Goal: Information Seeking & Learning: Learn about a topic

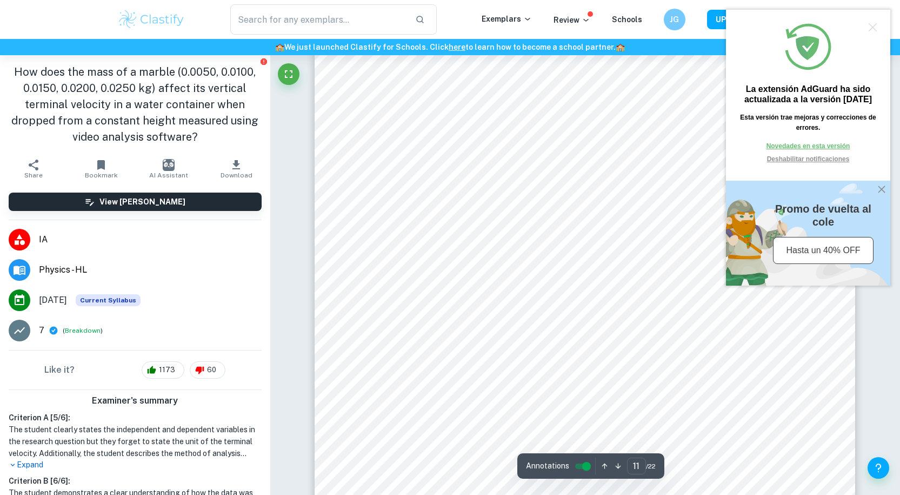
scroll to position [7895, 0]
click at [870, 29] on div at bounding box center [873, 27] width 8 height 8
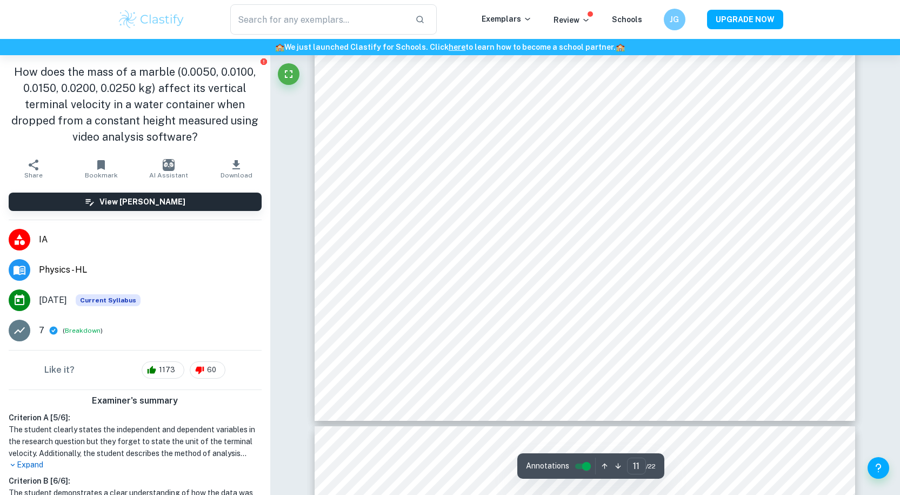
scroll to position [8111, 0]
click at [288, 65] on button "Fullscreen" at bounding box center [289, 74] width 22 height 22
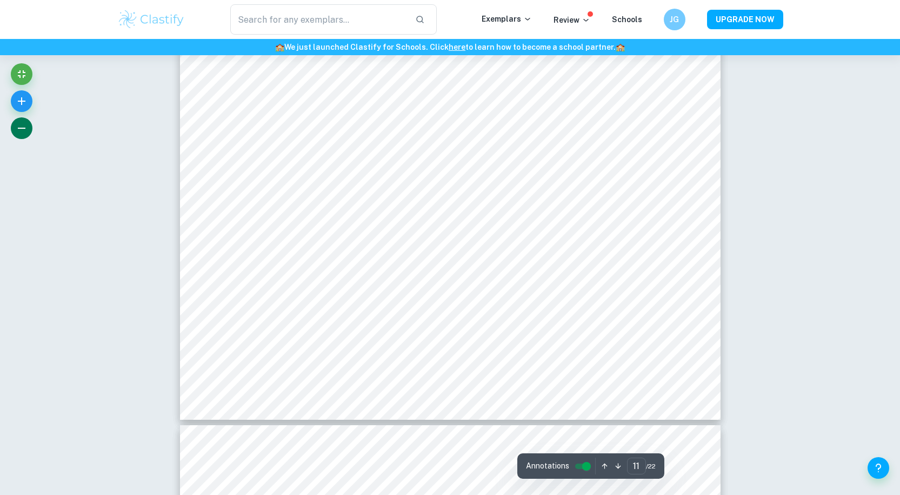
click at [19, 135] on button "button" at bounding box center [22, 128] width 22 height 22
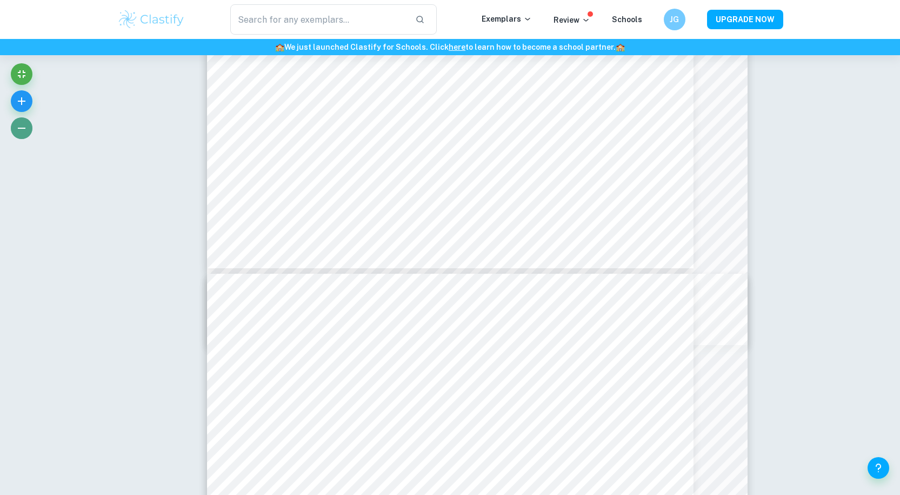
click at [17, 132] on icon "button" at bounding box center [21, 128] width 13 height 13
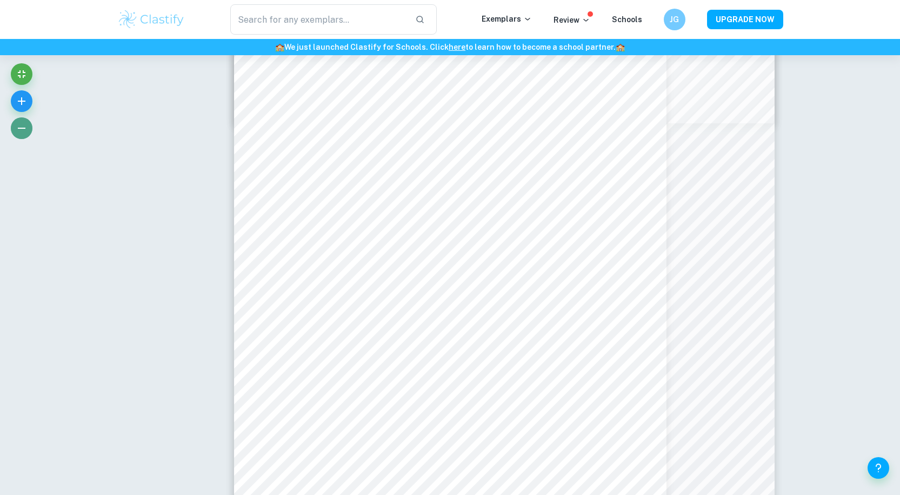
click at [17, 132] on icon "button" at bounding box center [21, 128] width 13 height 13
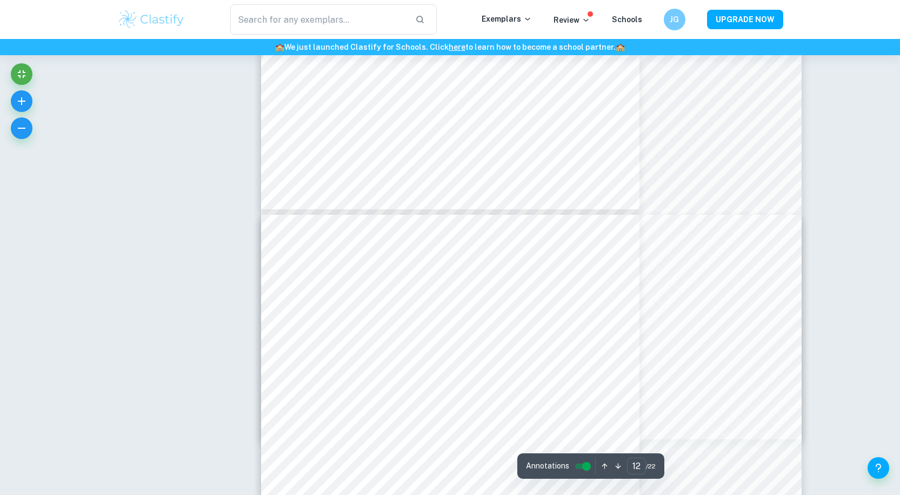
type input "11"
type input "14"
